Goal: Find specific page/section: Find specific page/section

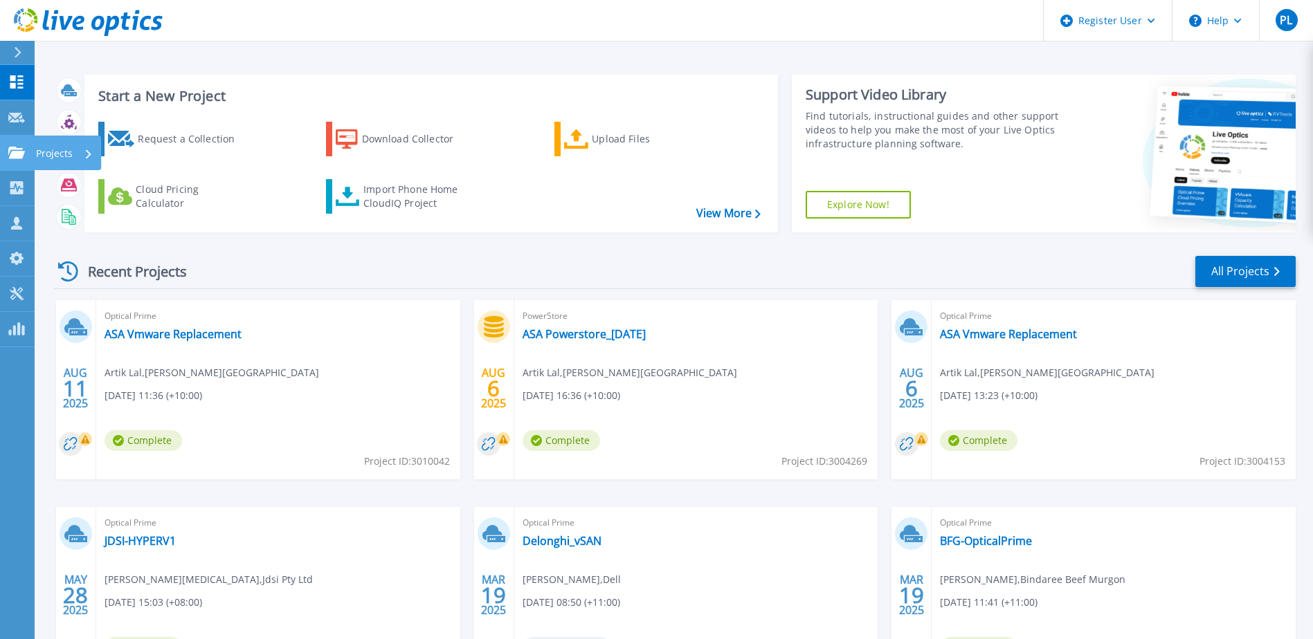
click at [21, 145] on link "Projects Projects" at bounding box center [17, 153] width 35 height 35
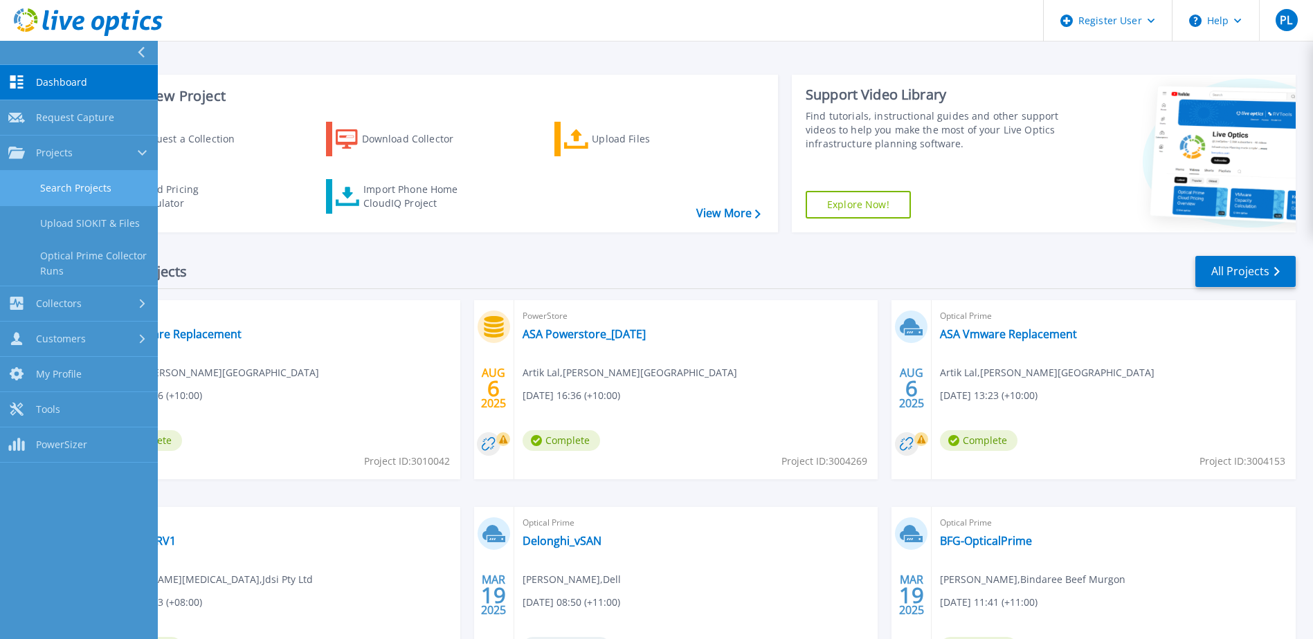
click at [84, 188] on link "Search Projects" at bounding box center [79, 188] width 158 height 35
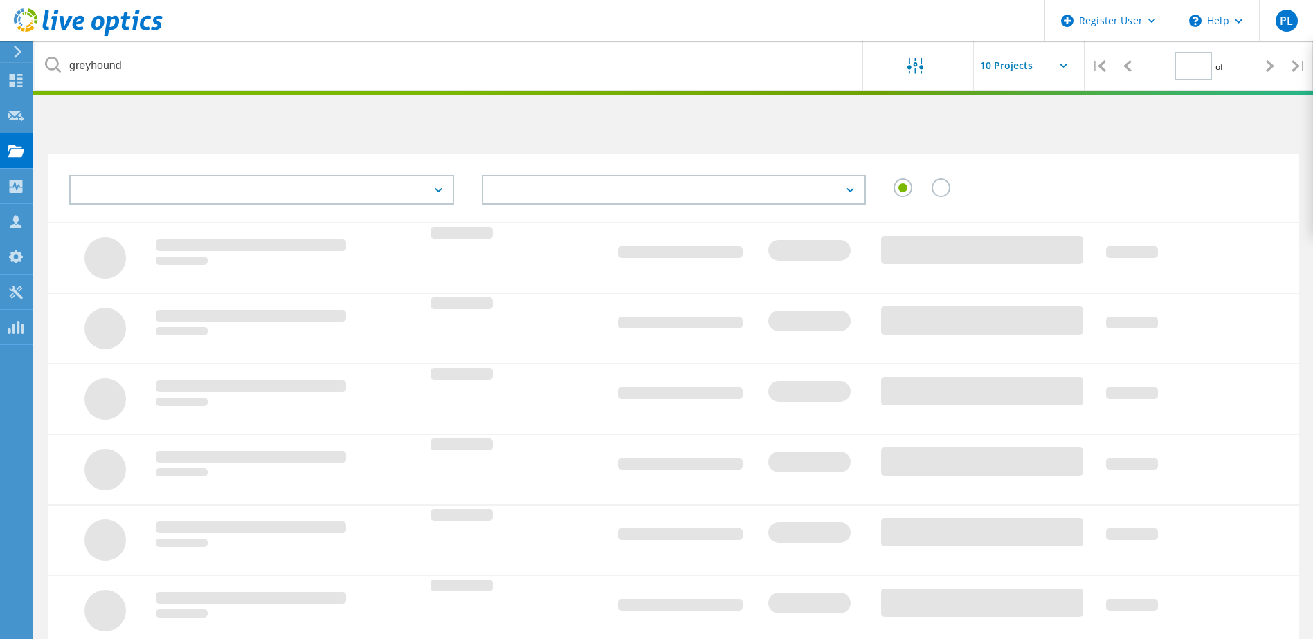
type input "1"
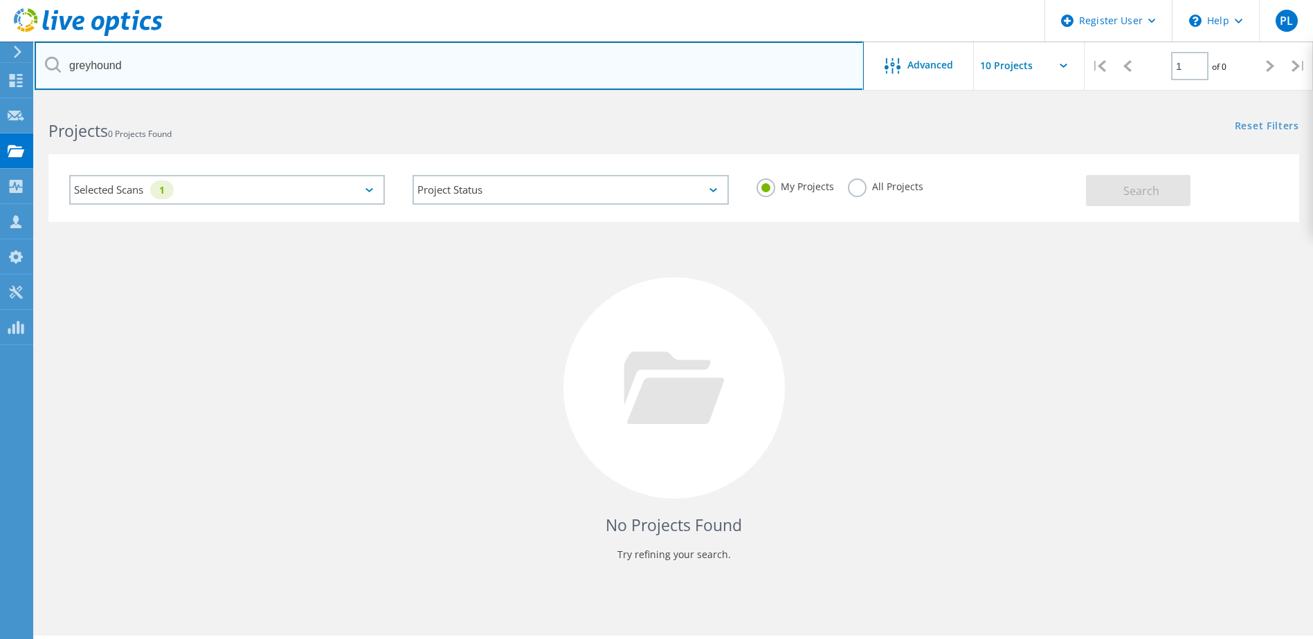
click at [353, 71] on input "greyhound" at bounding box center [449, 66] width 829 height 48
type input "w"
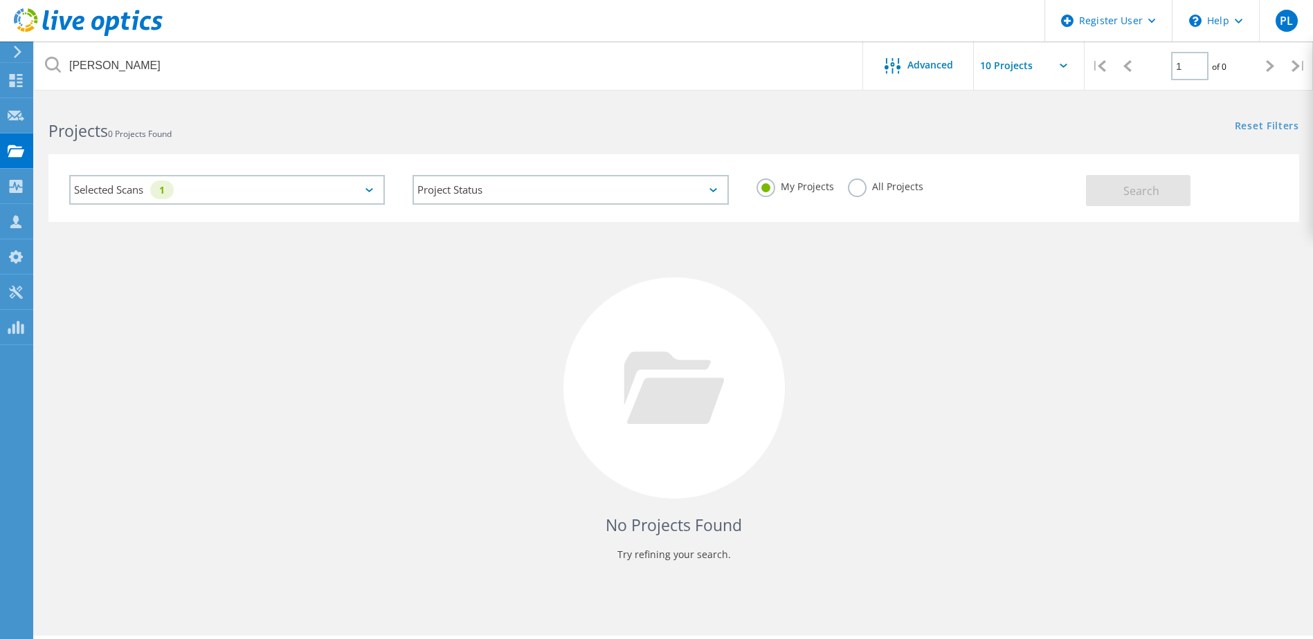
click at [376, 190] on div "Selected Scans 1" at bounding box center [227, 190] width 316 height 30
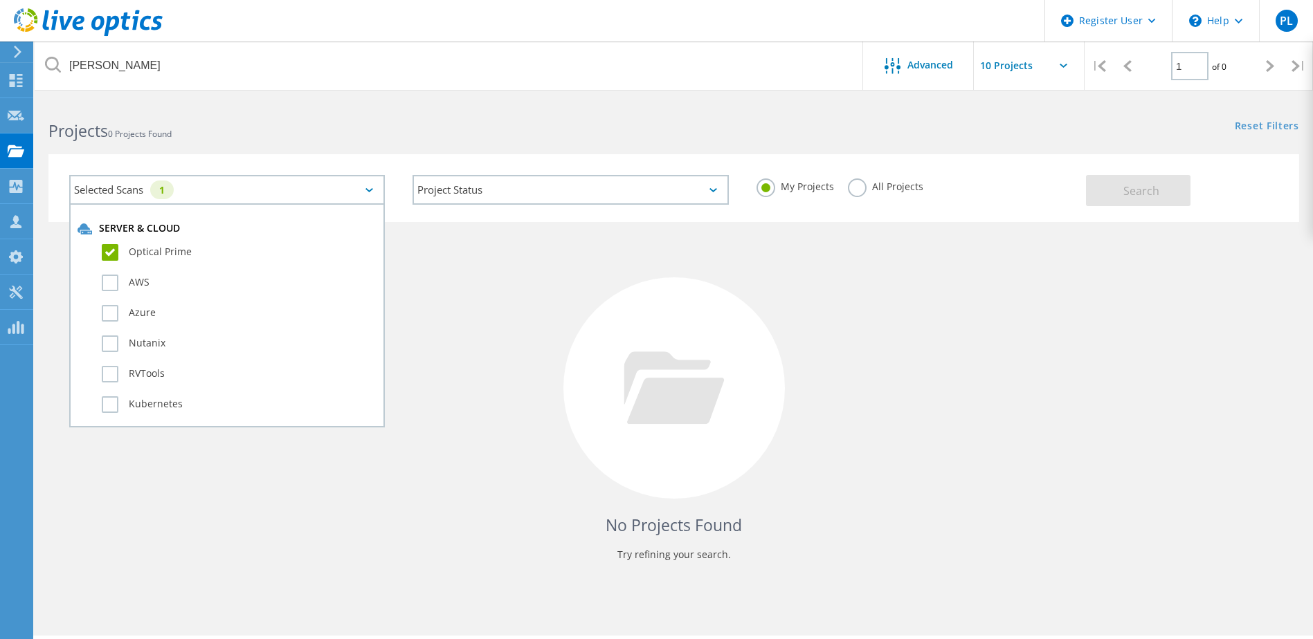
click at [368, 189] on icon at bounding box center [369, 190] width 8 height 4
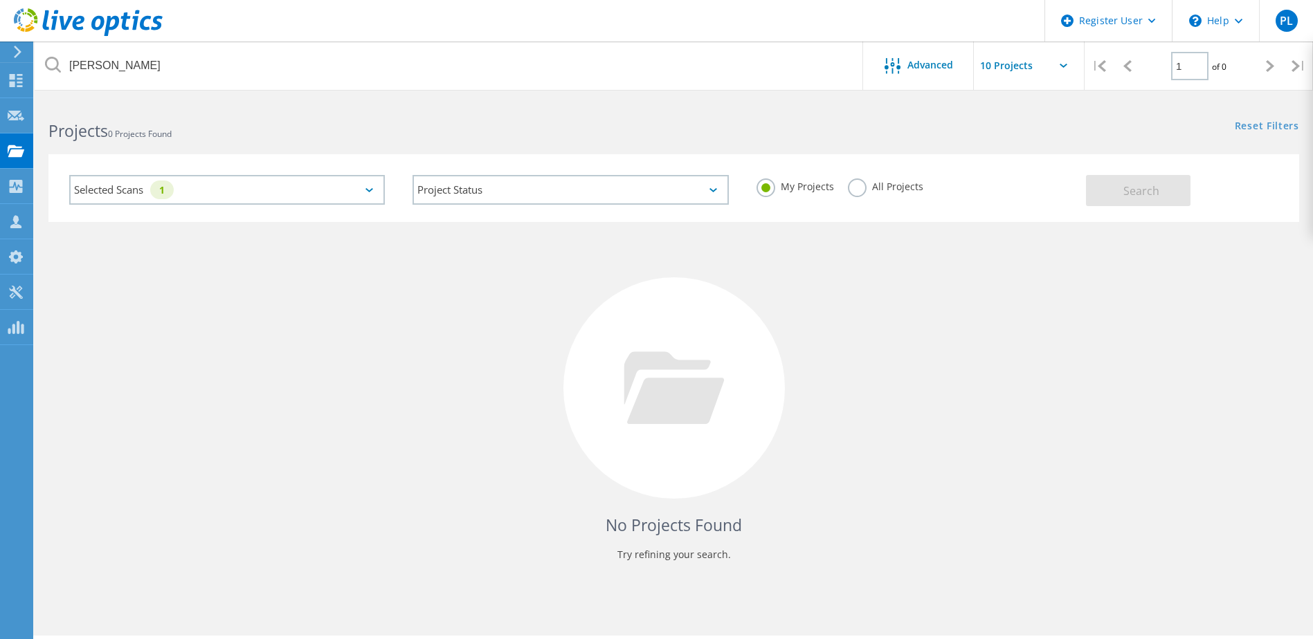
click at [859, 185] on label "All Projects" at bounding box center [885, 185] width 75 height 13
click at [0, 0] on input "All Projects" at bounding box center [0, 0] width 0 height 0
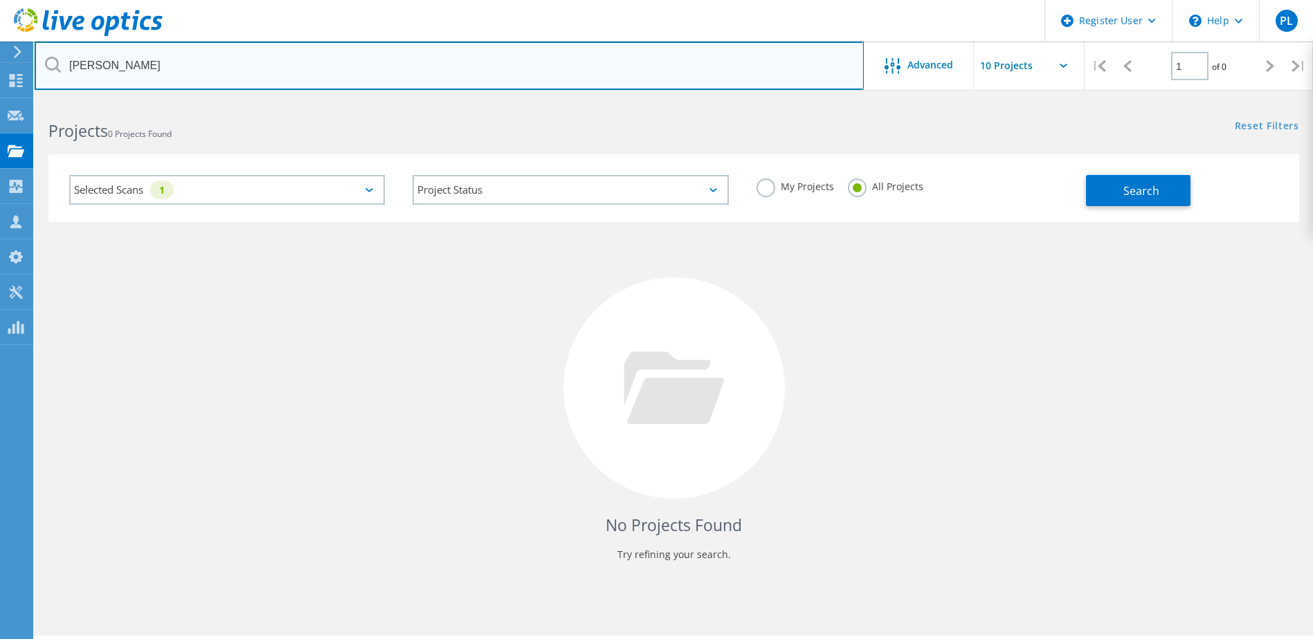
click at [168, 69] on input "paul perine" at bounding box center [449, 66] width 829 height 48
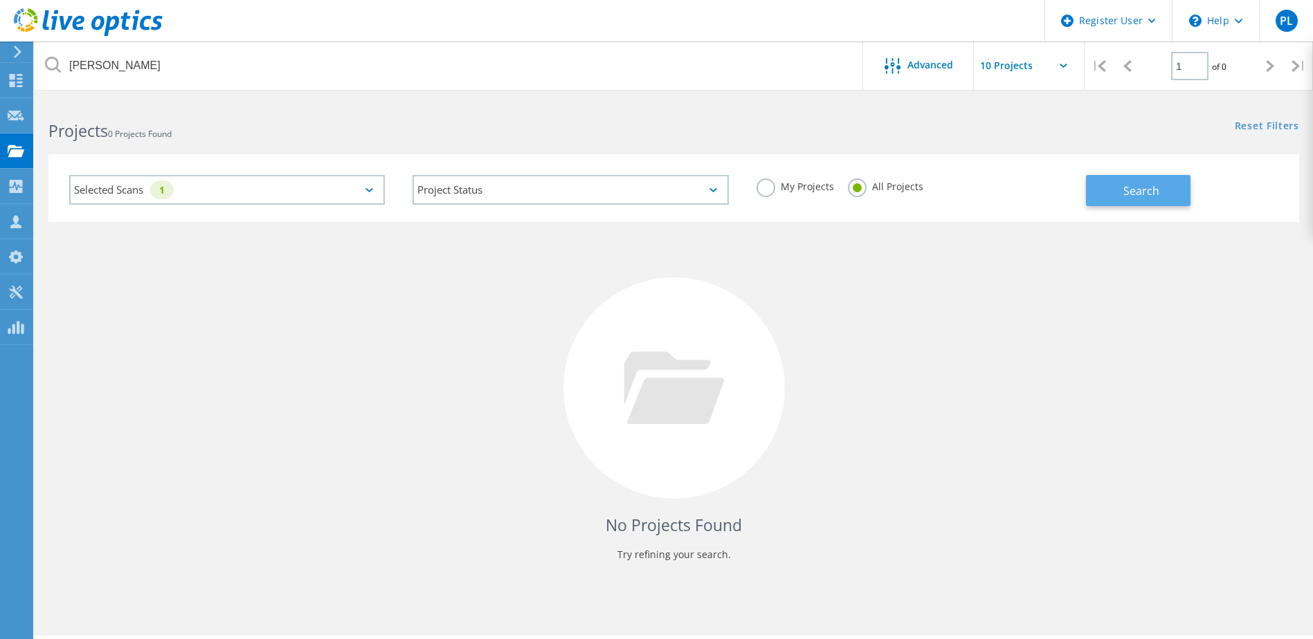
click at [1140, 188] on span "Search" at bounding box center [1141, 190] width 36 height 15
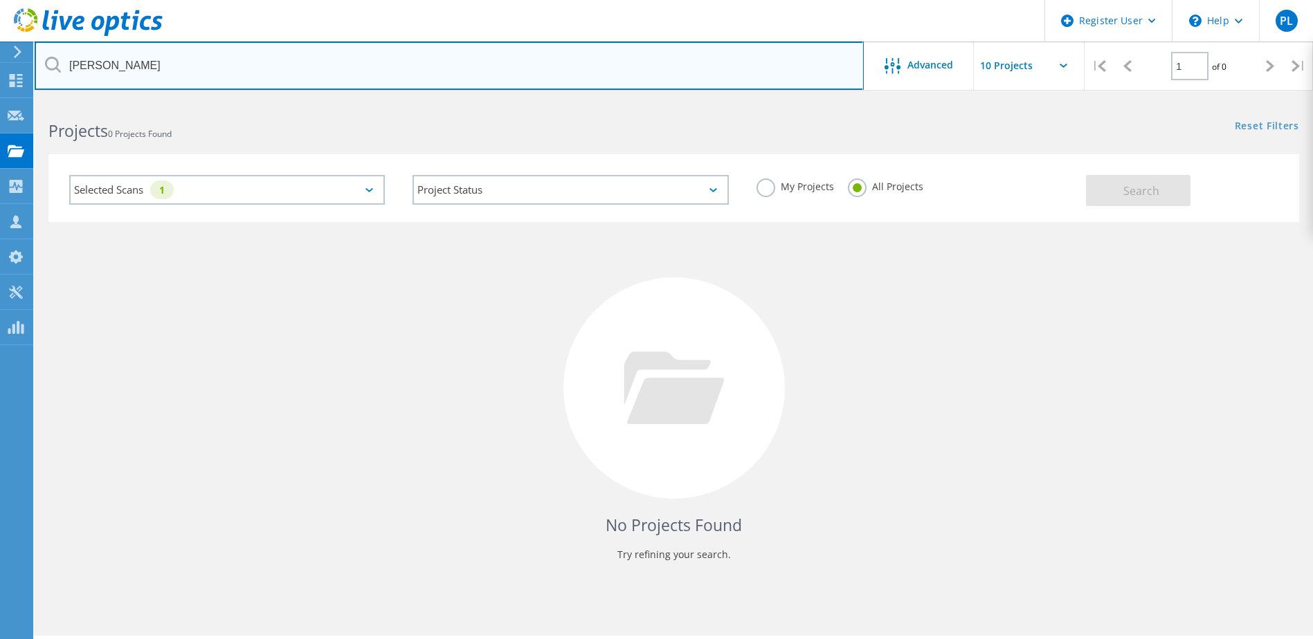
drag, startPoint x: 134, startPoint y: 63, endPoint x: 51, endPoint y: 70, distance: 82.6
click at [51, 70] on div "paul perine" at bounding box center [449, 66] width 828 height 48
type input "windlab"
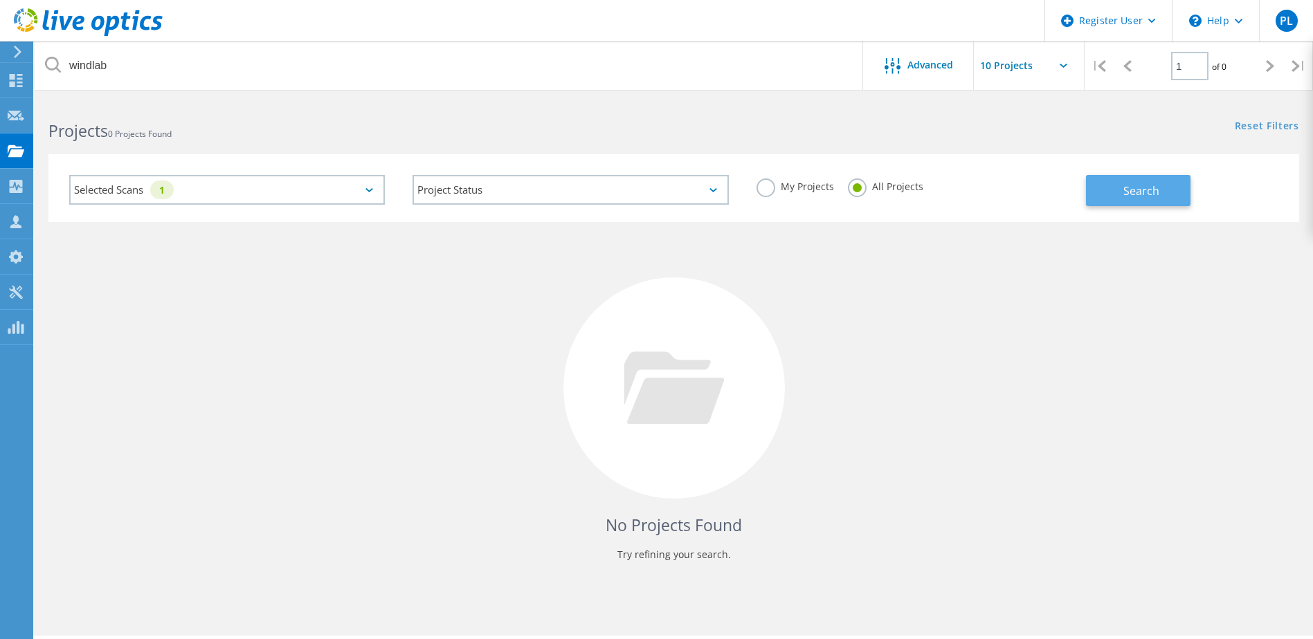
click at [1133, 189] on span "Search" at bounding box center [1141, 190] width 36 height 15
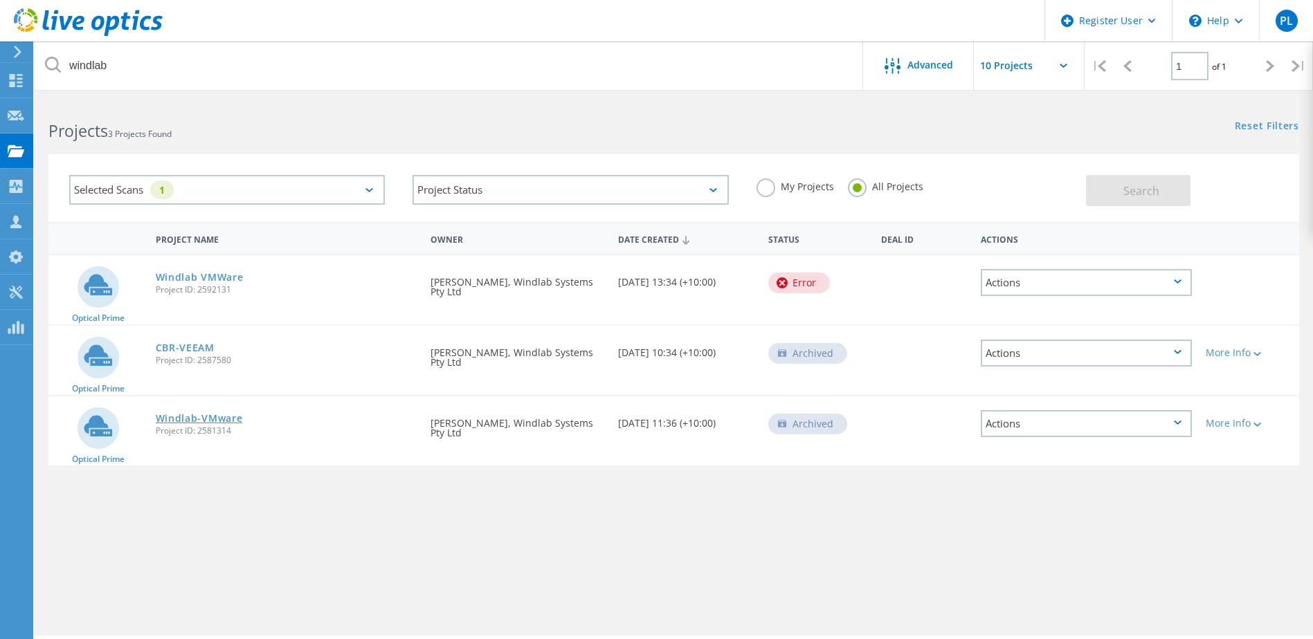
click at [225, 414] on link "Windlab-VMware" at bounding box center [199, 419] width 87 height 10
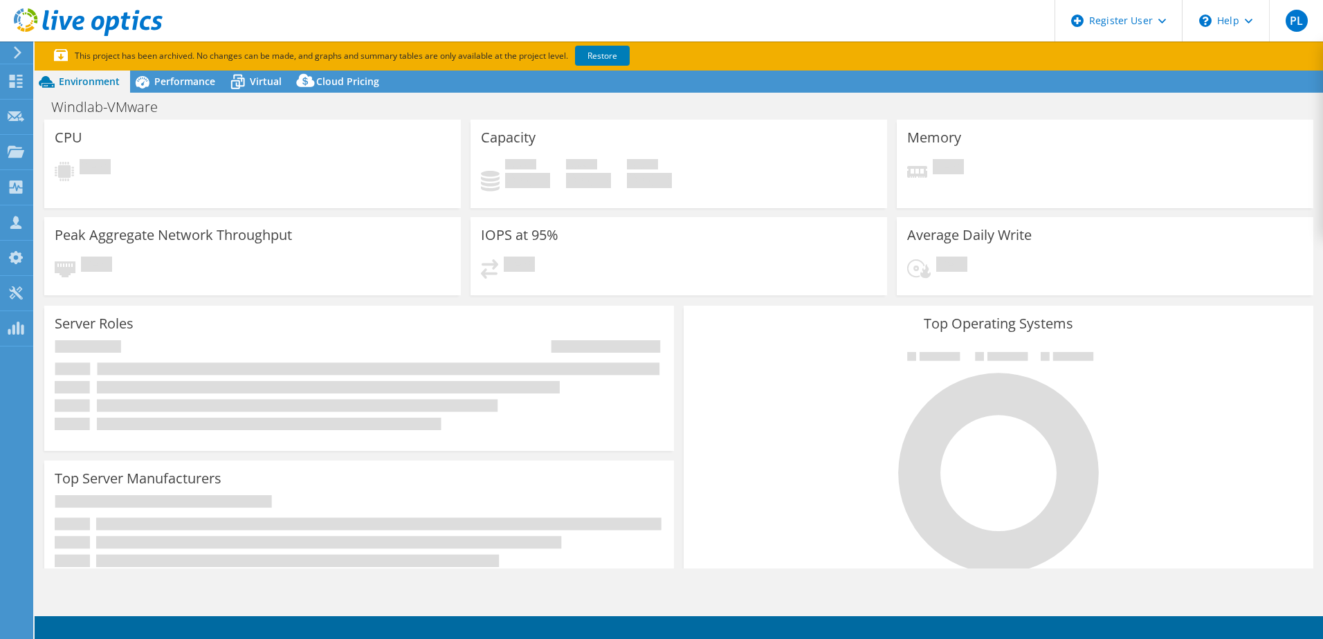
select select "USD"
